Goal: Download file/media

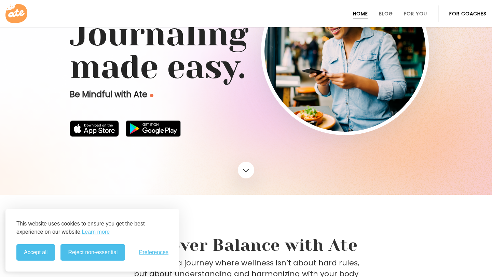
scroll to position [79, 0]
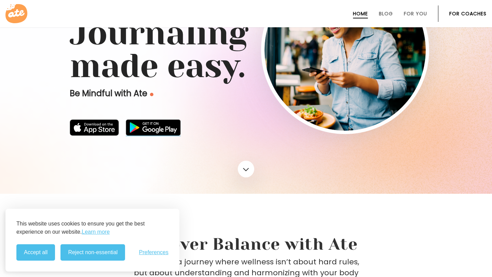
click at [153, 127] on img at bounding box center [153, 128] width 55 height 16
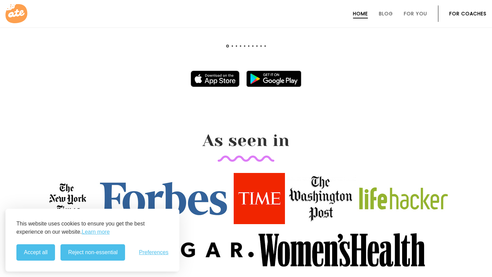
scroll to position [834, 0]
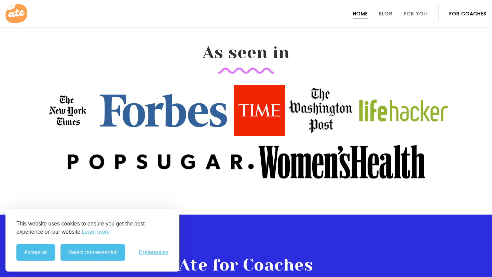
click at [244, 62] on h2 "As seen in" at bounding box center [245, 58] width 333 height 31
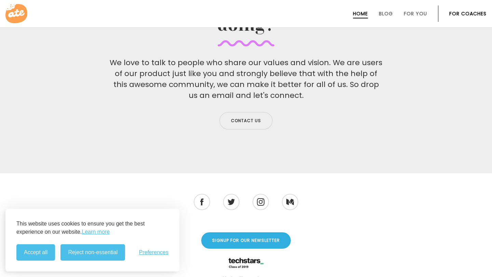
scroll to position [2244, 0]
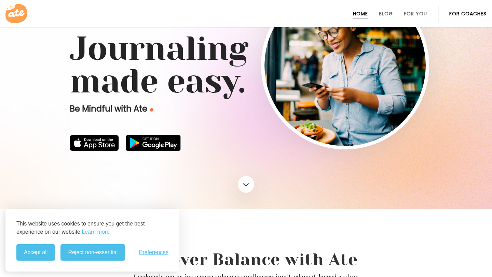
scroll to position [26, 0]
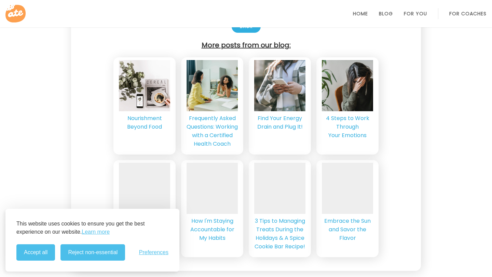
scroll to position [1612, 0]
